Goal: Task Accomplishment & Management: Use online tool/utility

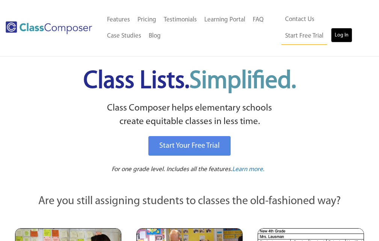
click at [331, 38] on link "Log In" at bounding box center [341, 35] width 21 height 15
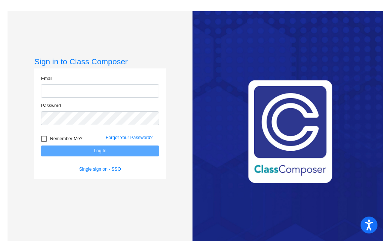
type input "[EMAIL_ADDRESS][DOMAIN_NAME]"
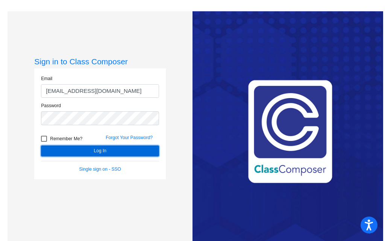
click at [99, 150] on button "Log In" at bounding box center [100, 150] width 118 height 11
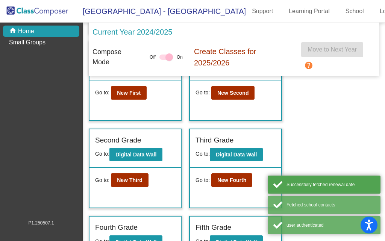
scroll to position [113, 0]
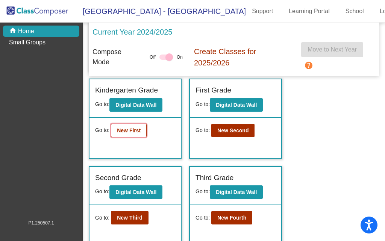
click at [127, 133] on b "New First" at bounding box center [129, 130] width 24 height 6
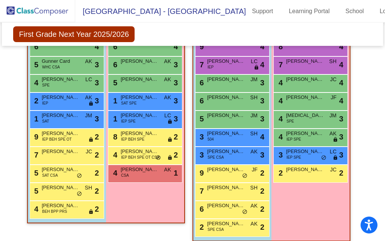
scroll to position [470, 0]
